Goal: Task Accomplishment & Management: Manage account settings

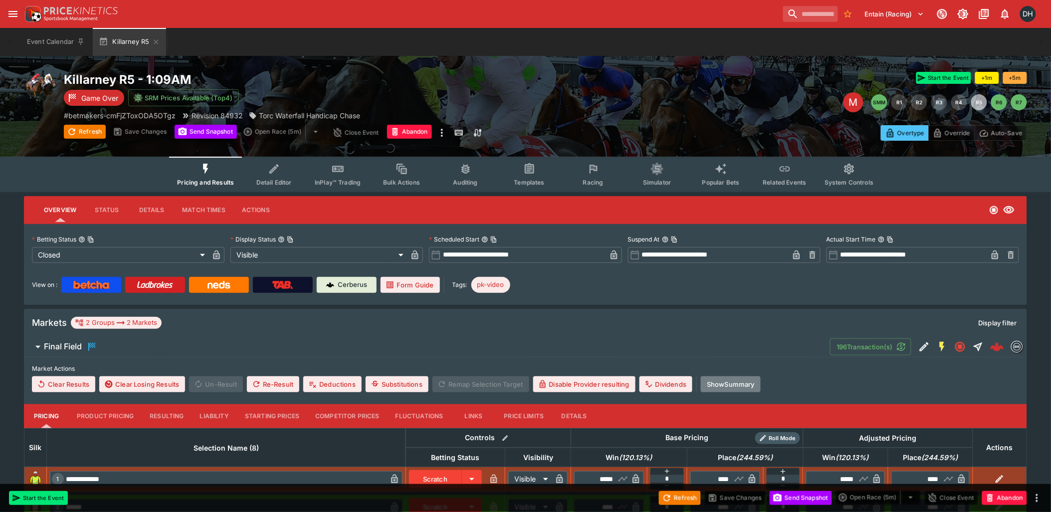
click at [759, 386] on button "Show Summary" at bounding box center [731, 384] width 60 height 16
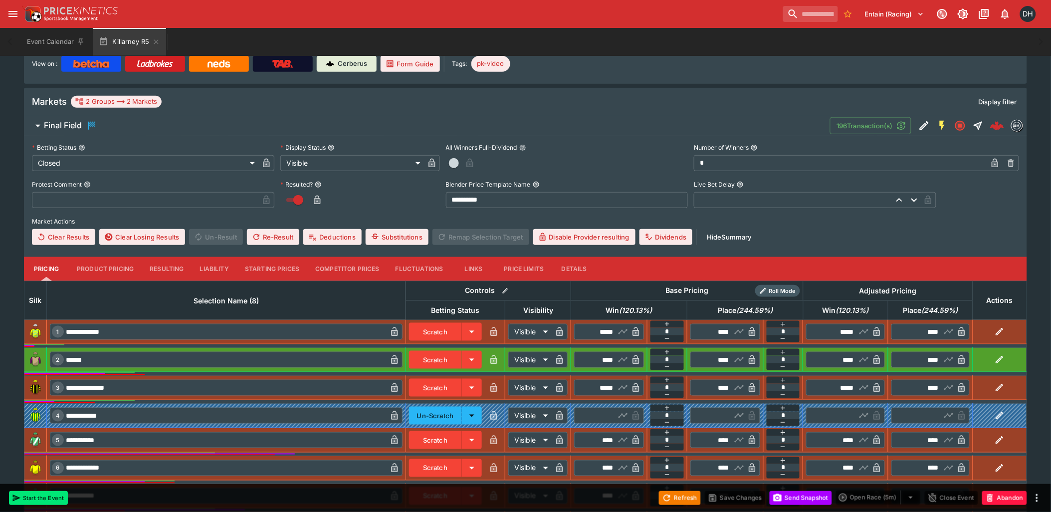
scroll to position [221, 0]
click at [121, 198] on input "text" at bounding box center [145, 201] width 226 height 16
click at [731, 494] on button "Save Changes" at bounding box center [735, 498] width 61 height 14
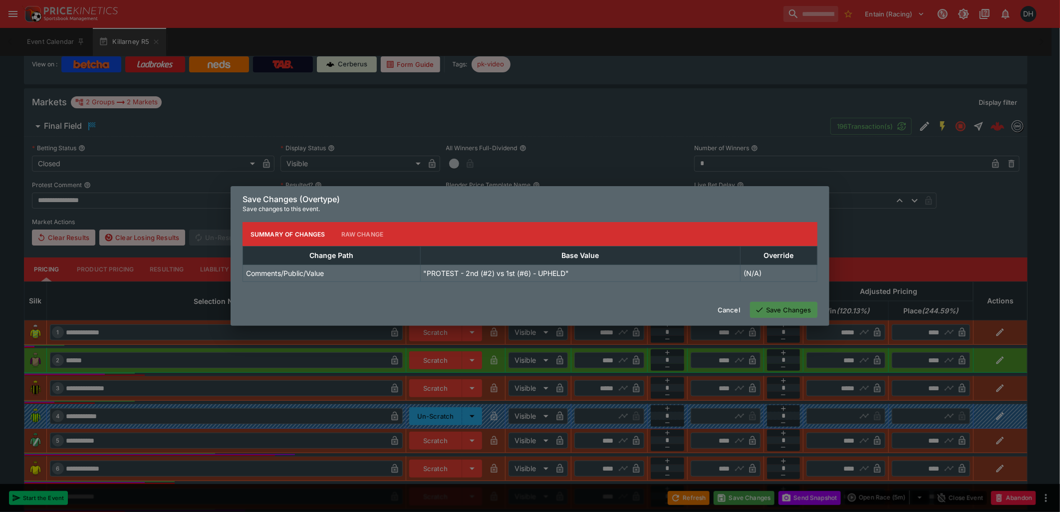
click at [761, 315] on button "Save Changes" at bounding box center [783, 310] width 67 height 16
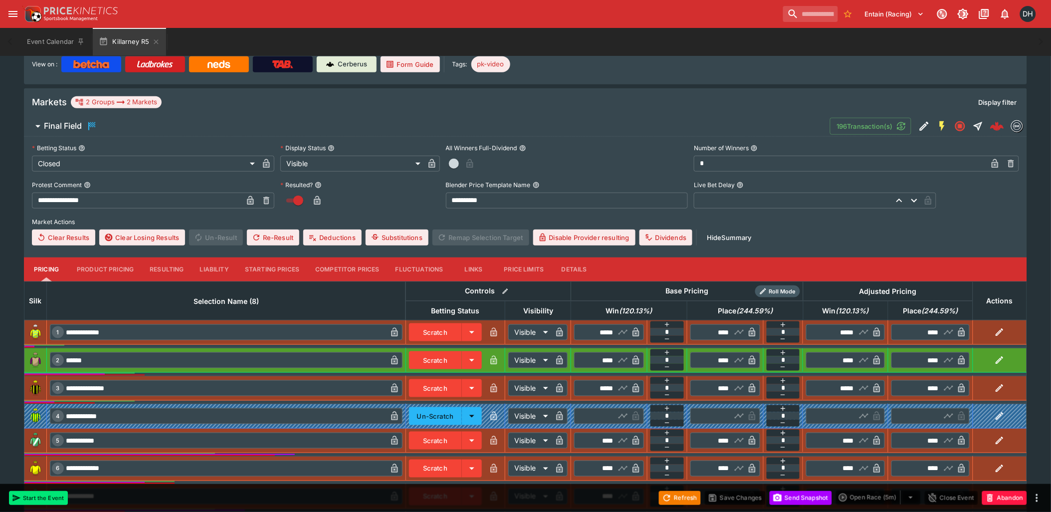
type input "**********"
click at [246, 200] on icon "button" at bounding box center [250, 201] width 10 height 10
click at [735, 497] on button "Save Changes" at bounding box center [735, 498] width 61 height 14
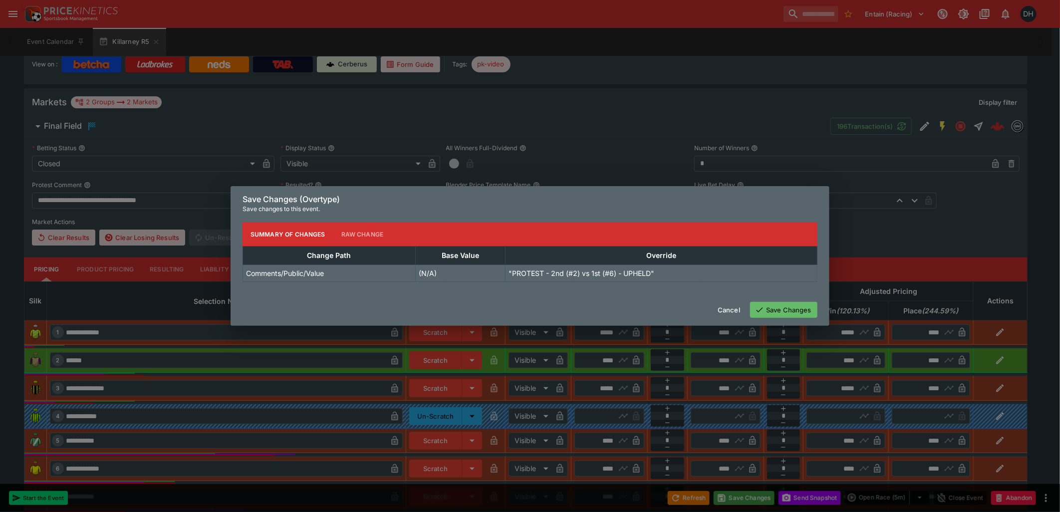
click at [766, 308] on button "Save Changes" at bounding box center [783, 310] width 67 height 16
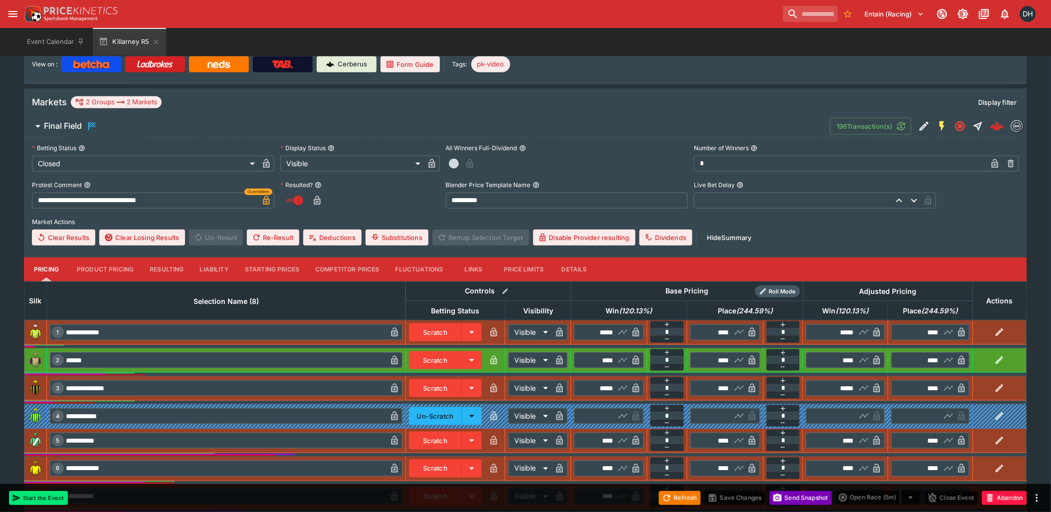
click at [795, 493] on button "Send Snapshot" at bounding box center [801, 498] width 62 height 14
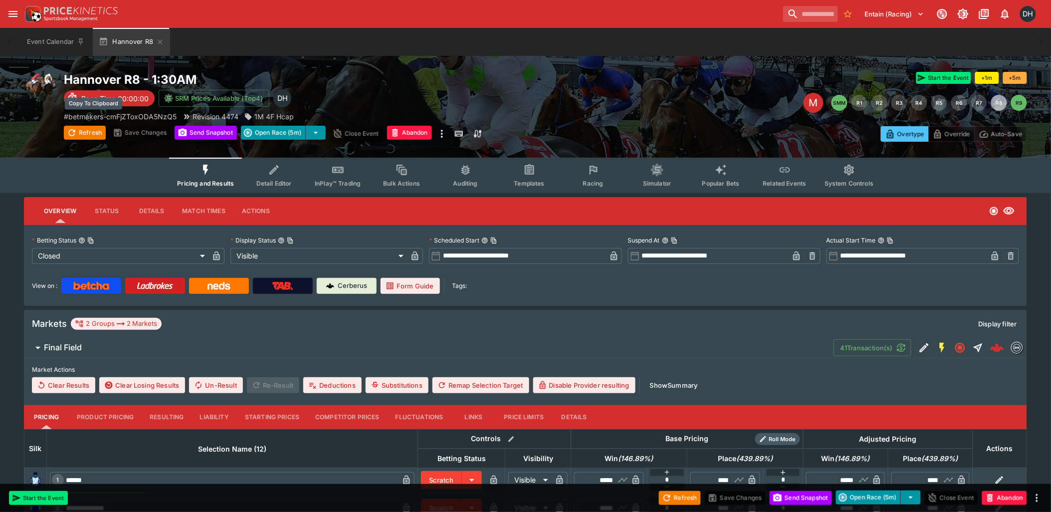
click at [132, 115] on p "# betmakers-cmFjZToxODA5NzQ5" at bounding box center [120, 116] width 113 height 10
